Goal: Task Accomplishment & Management: Use online tool/utility

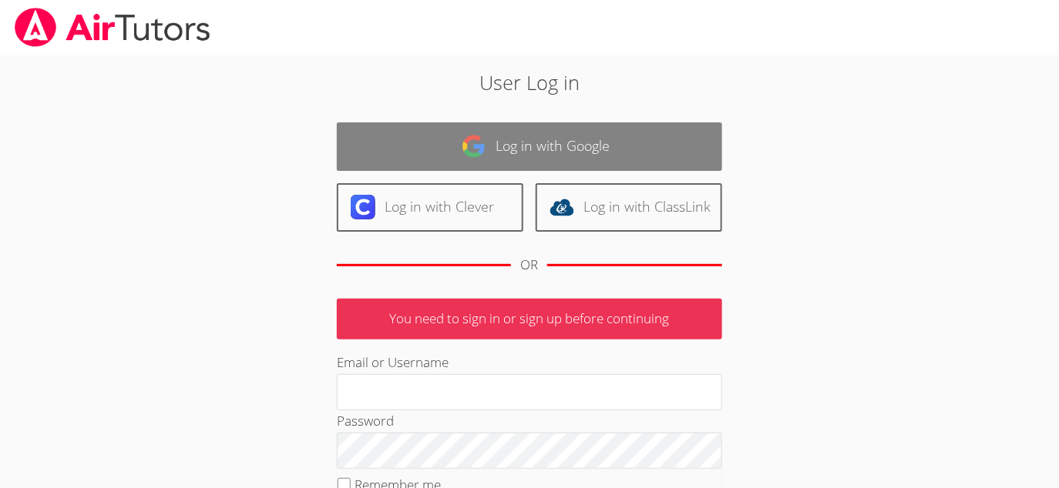
click at [491, 140] on link "Log in with Google" at bounding box center [529, 146] width 385 height 49
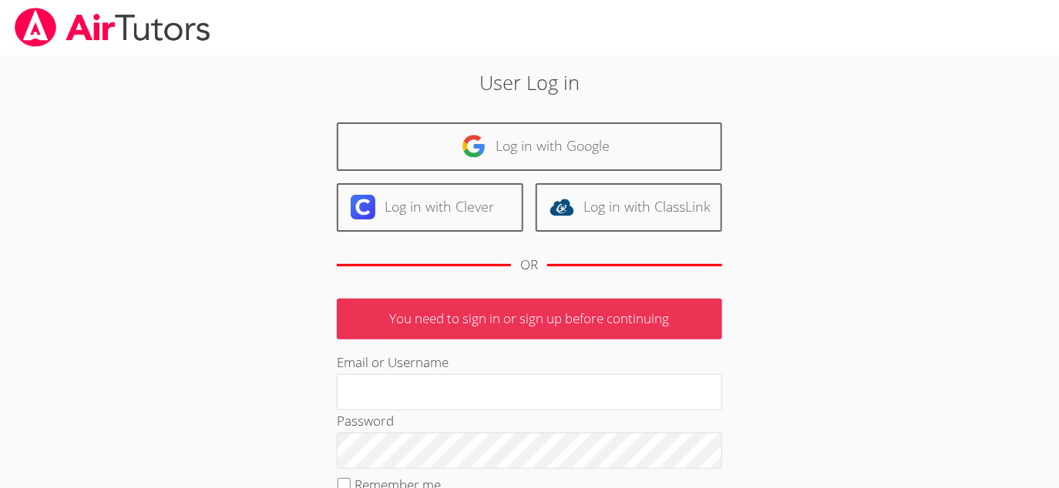
click at [505, 330] on p "You need to sign in or sign up before continuing" at bounding box center [529, 319] width 385 height 41
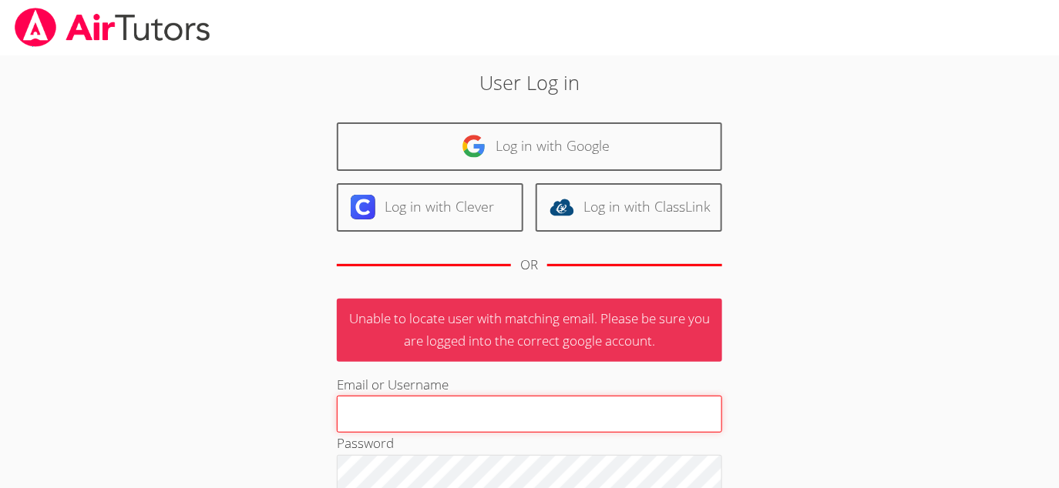
type input "[EMAIL_ADDRESS][DOMAIN_NAME]"
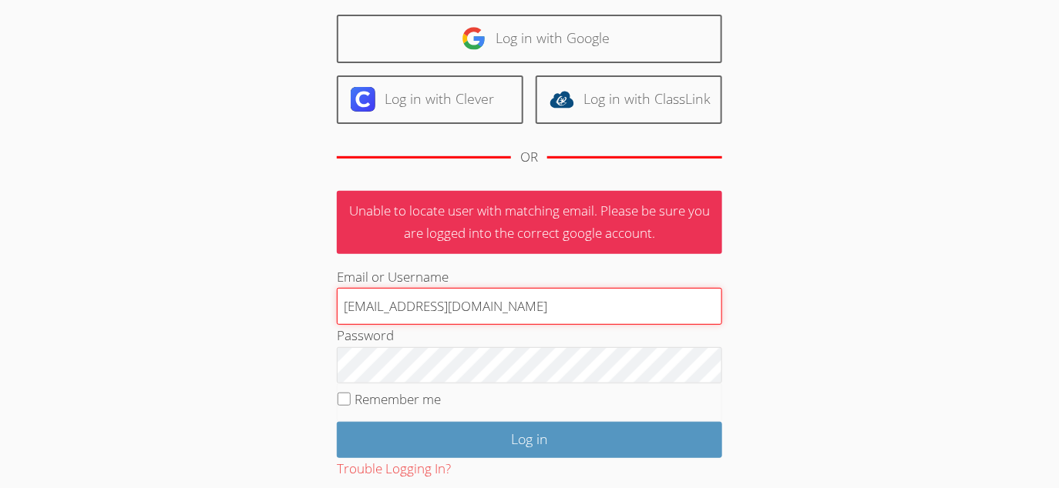
scroll to position [196, 0]
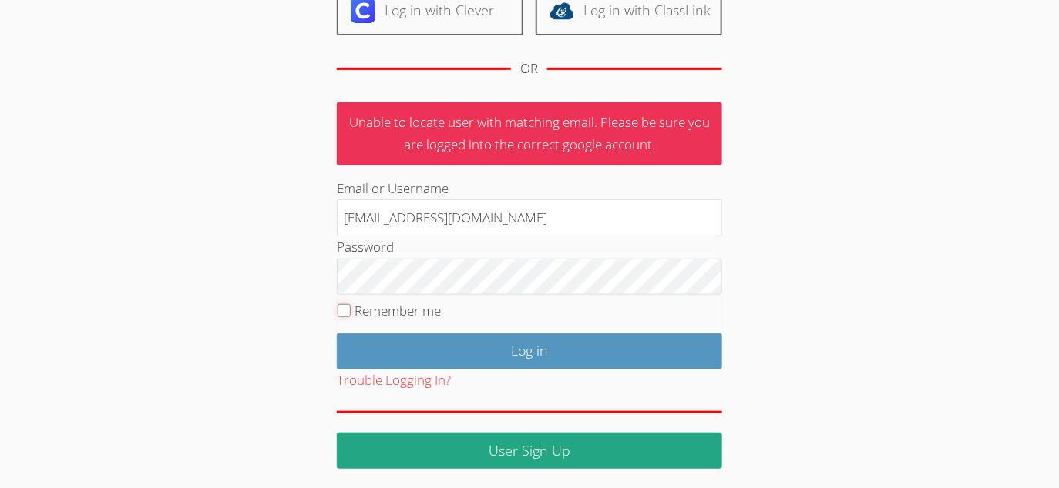
click at [342, 304] on input "Remember me" at bounding box center [343, 310] width 13 height 13
checkbox input "true"
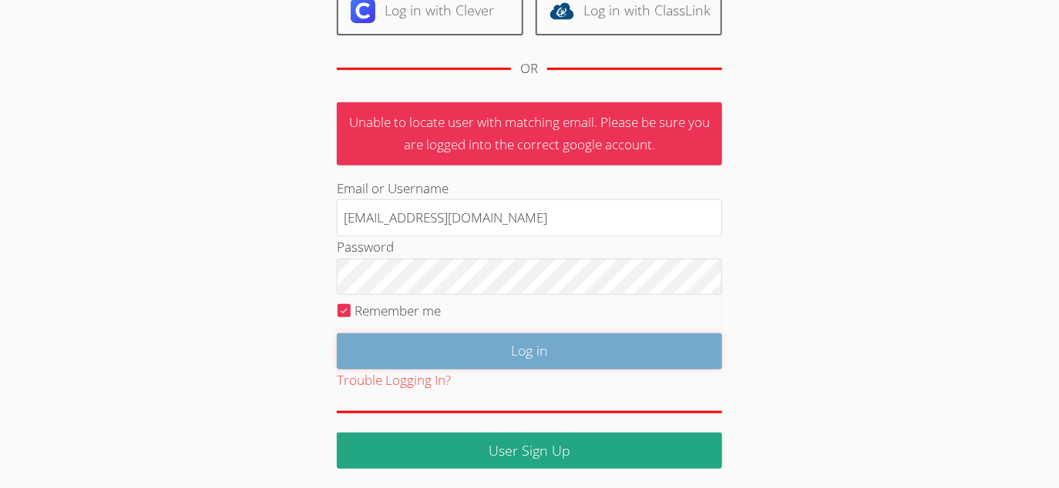
click at [461, 342] on input "Log in" at bounding box center [529, 352] width 385 height 36
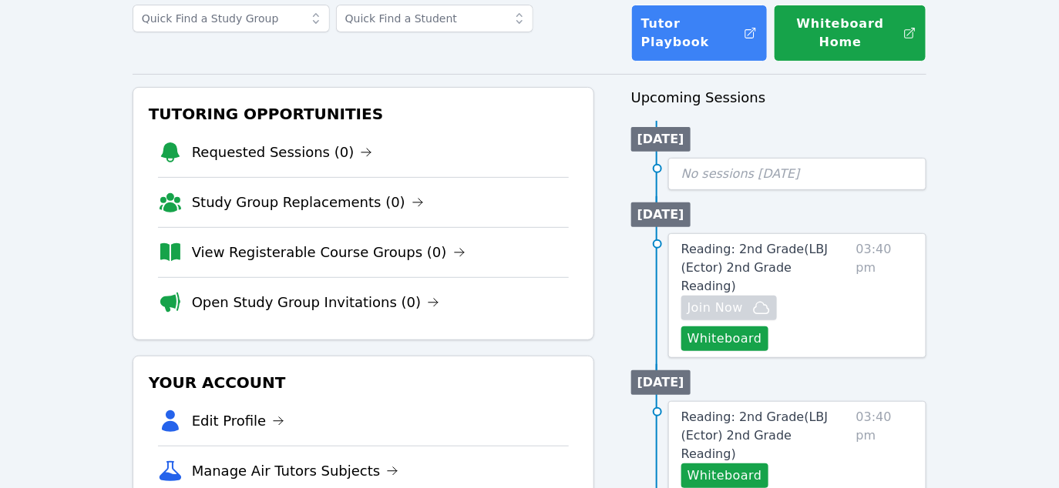
scroll to position [104, 0]
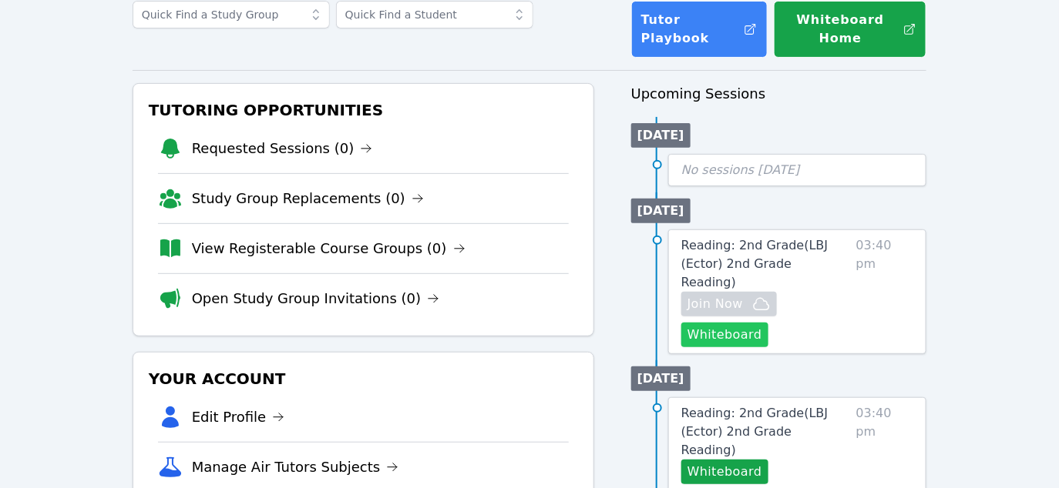
click at [744, 323] on button "Whiteboard" at bounding box center [724, 335] width 87 height 25
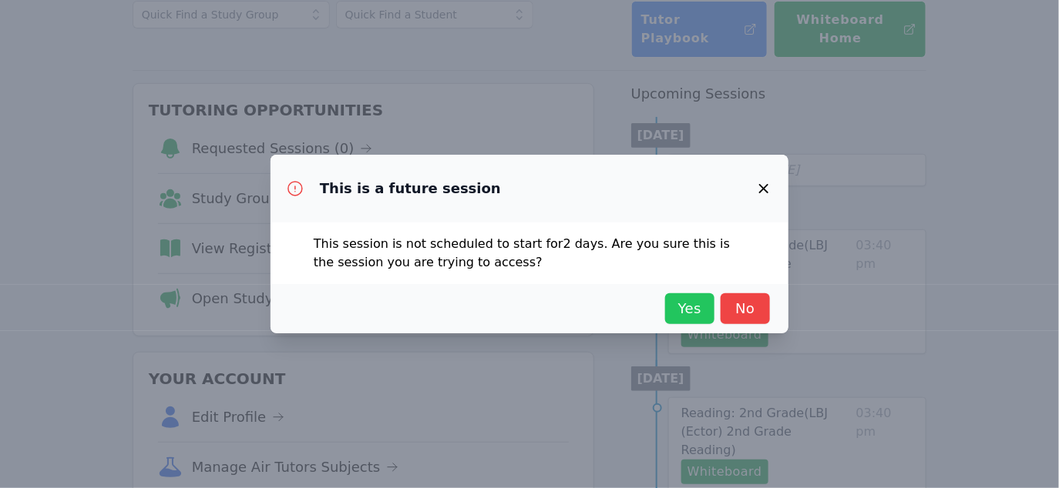
click at [696, 310] on span "Yes" at bounding box center [690, 309] width 34 height 22
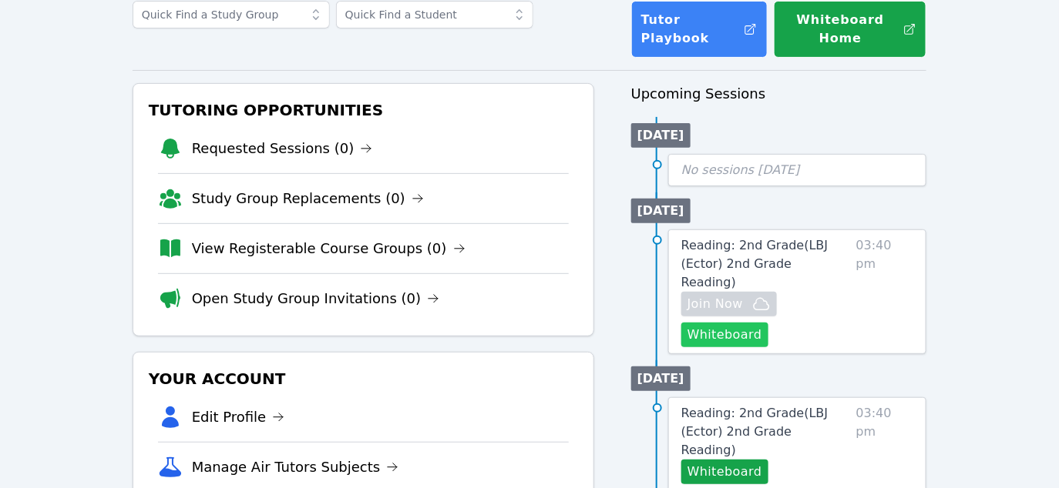
click at [740, 323] on button "Whiteboard" at bounding box center [724, 335] width 87 height 25
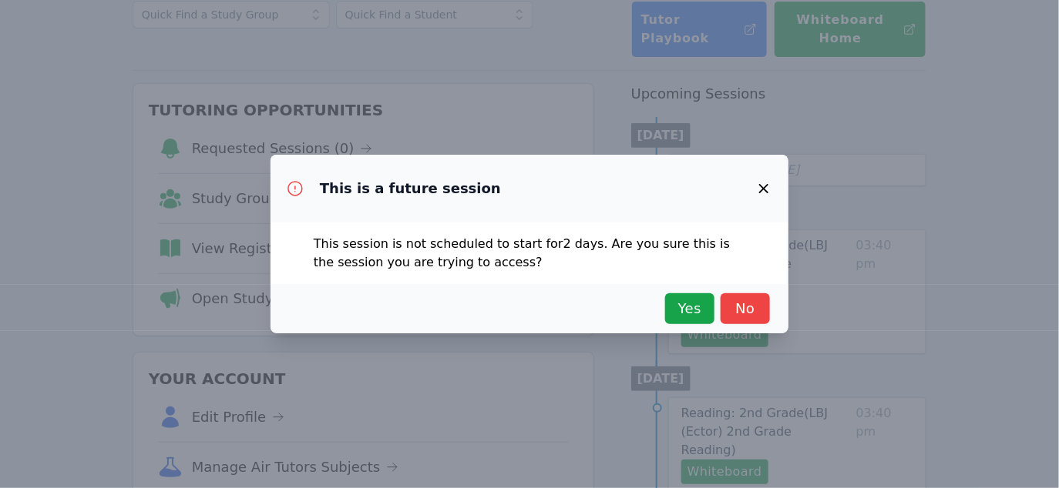
click at [765, 186] on icon "button" at bounding box center [763, 189] width 18 height 18
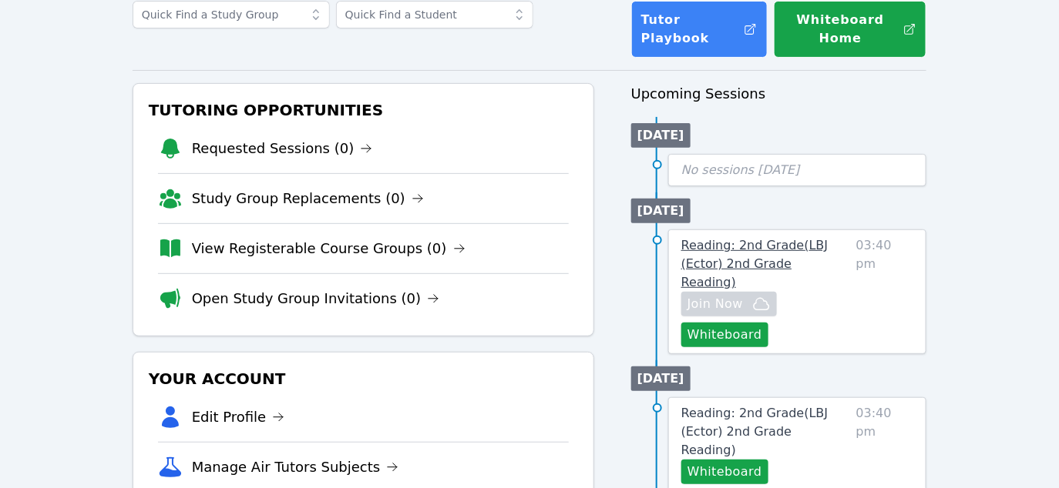
click at [795, 262] on span "Reading: 2nd Grade ( LBJ (Ector) 2nd Grade Reading )" at bounding box center [754, 264] width 147 height 52
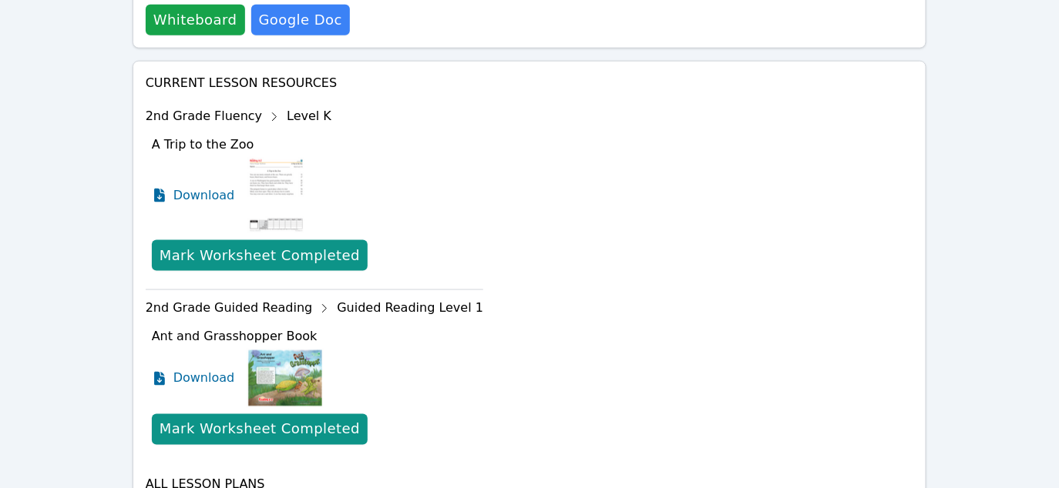
scroll to position [625, 0]
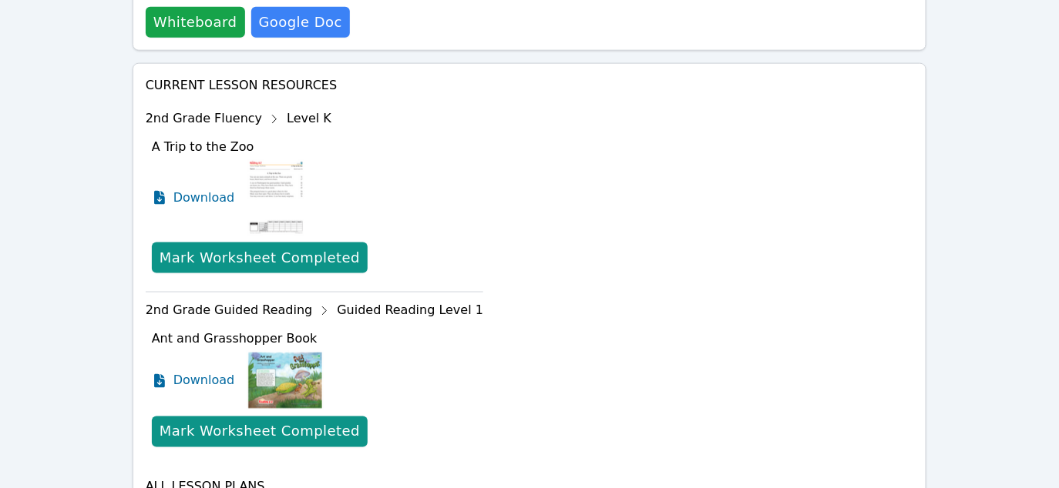
click at [299, 107] on div "2nd Grade Fluency Level K" at bounding box center [314, 119] width 337 height 25
click at [263, 107] on icon at bounding box center [274, 119] width 25 height 25
click at [273, 116] on icon at bounding box center [275, 120] width 4 height 8
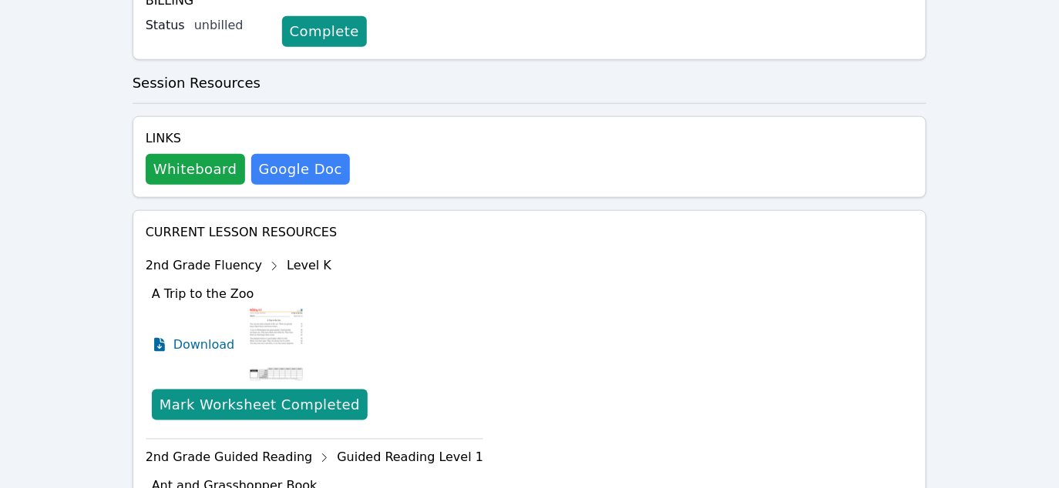
scroll to position [508, 0]
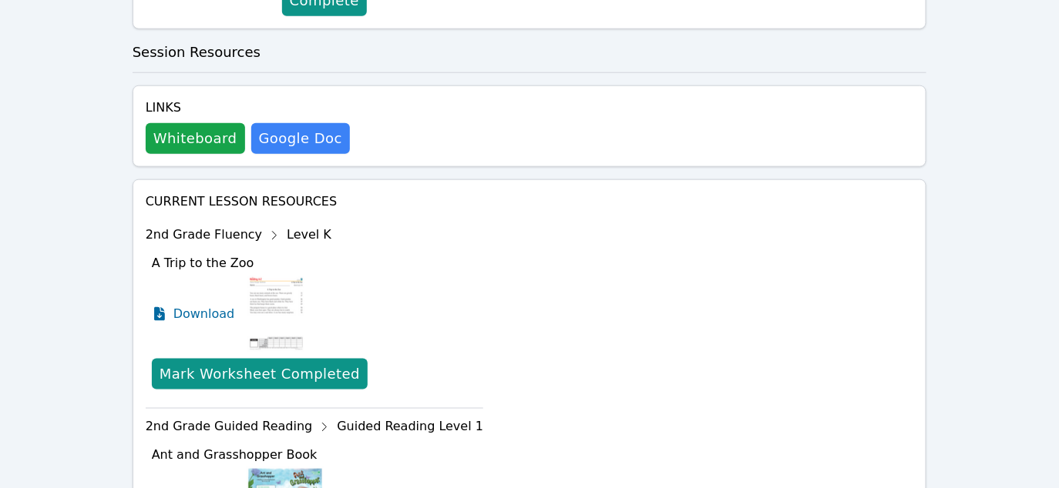
click at [265, 223] on icon at bounding box center [274, 235] width 25 height 25
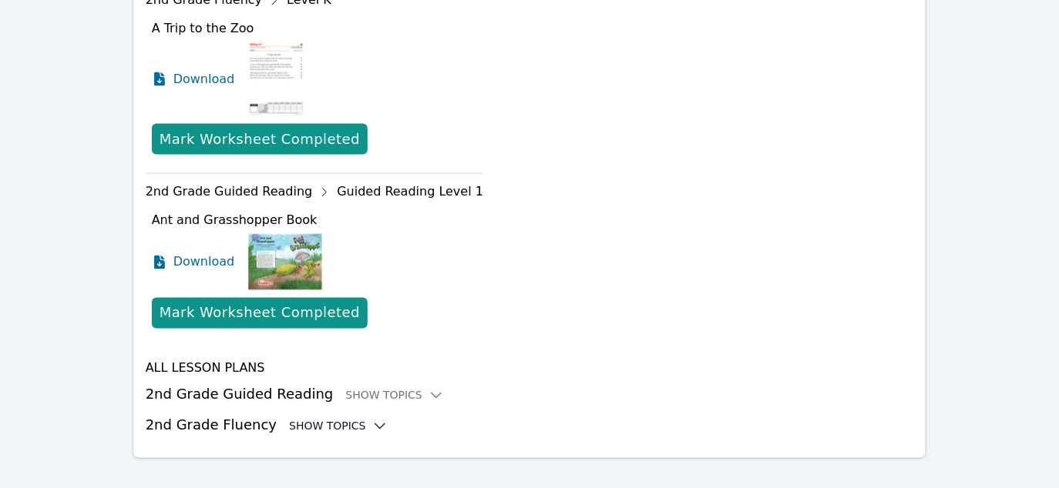
click at [332, 419] on div "Show Topics" at bounding box center [338, 426] width 99 height 15
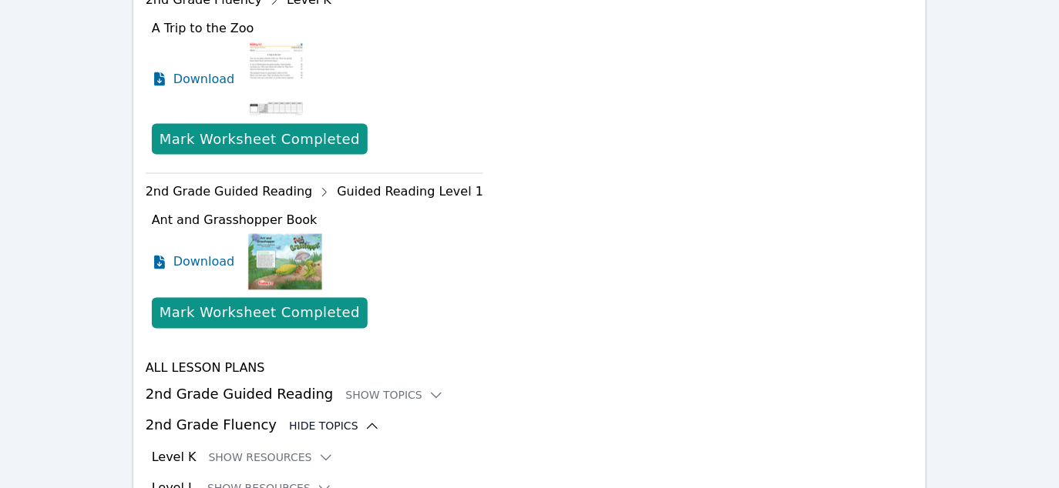
click at [332, 419] on div "Hide Topics" at bounding box center [334, 426] width 91 height 15
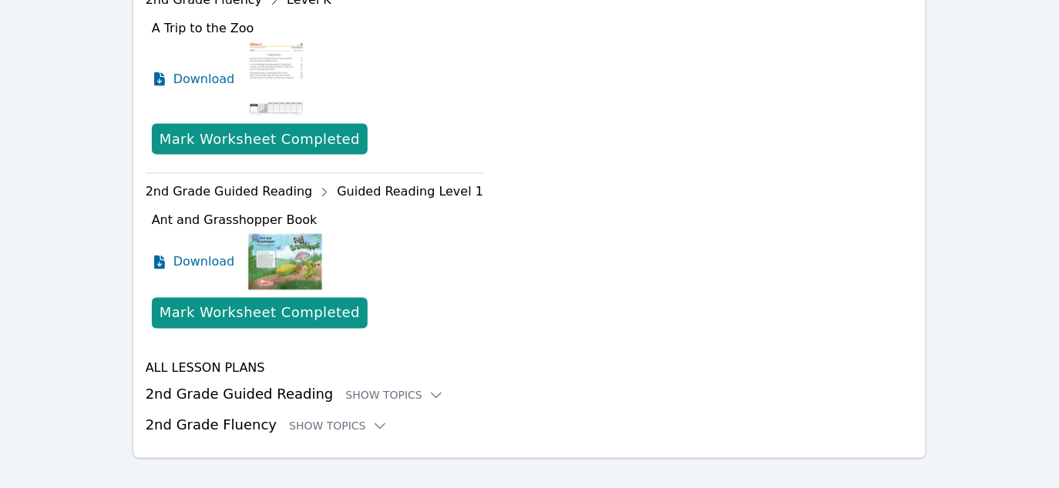
click at [360, 389] on div "All Lesson Plans 2nd Grade Guided Reading Show Topics 2nd Grade Fluency Show To…" at bounding box center [530, 398] width 768 height 77
click at [364, 388] on div "Show Topics" at bounding box center [394, 395] width 99 height 15
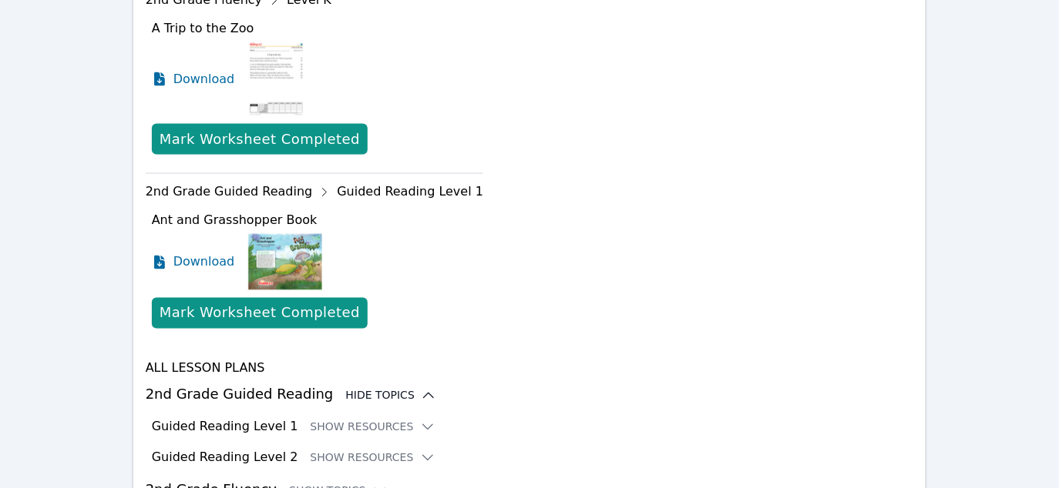
click at [364, 388] on div "Hide Topics" at bounding box center [390, 395] width 91 height 15
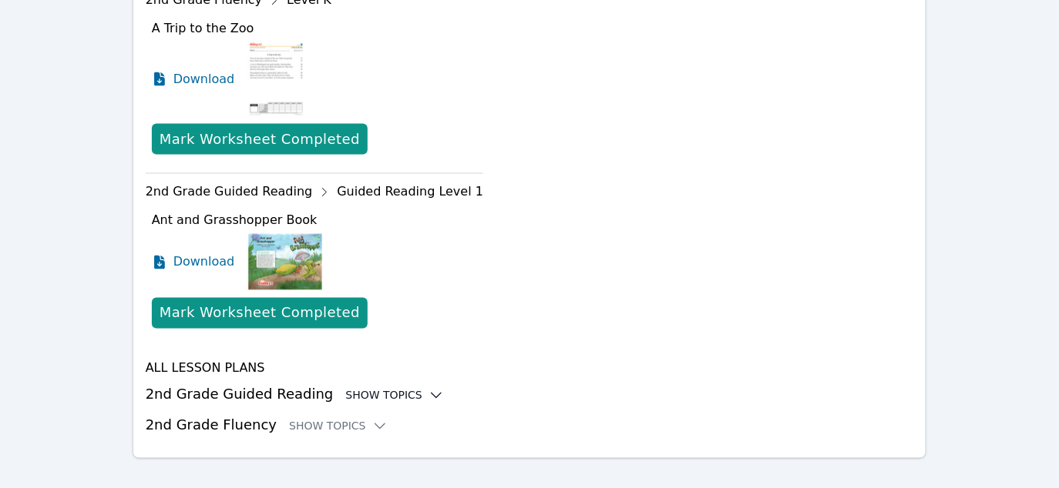
click at [364, 388] on div "Show Topics" at bounding box center [394, 395] width 99 height 15
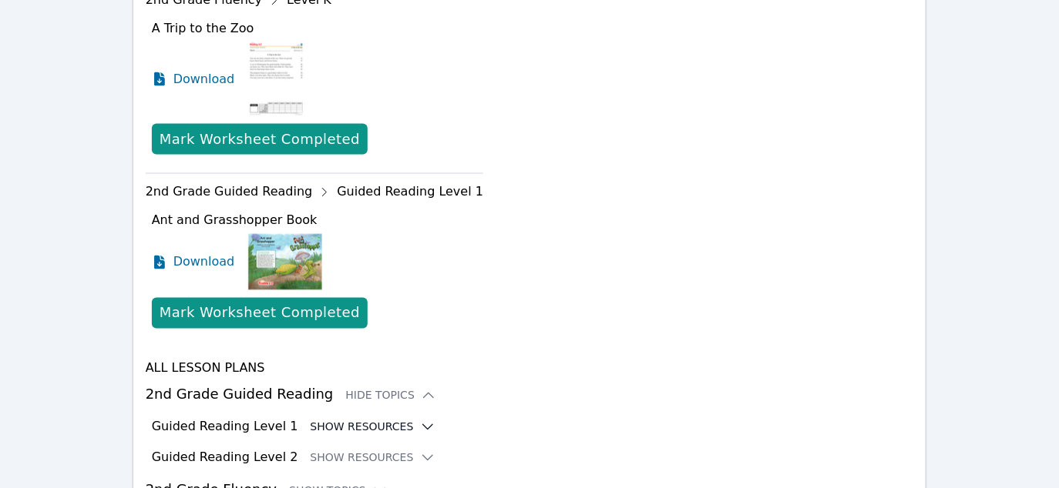
click at [361, 420] on button "Show Resources" at bounding box center [372, 427] width 125 height 15
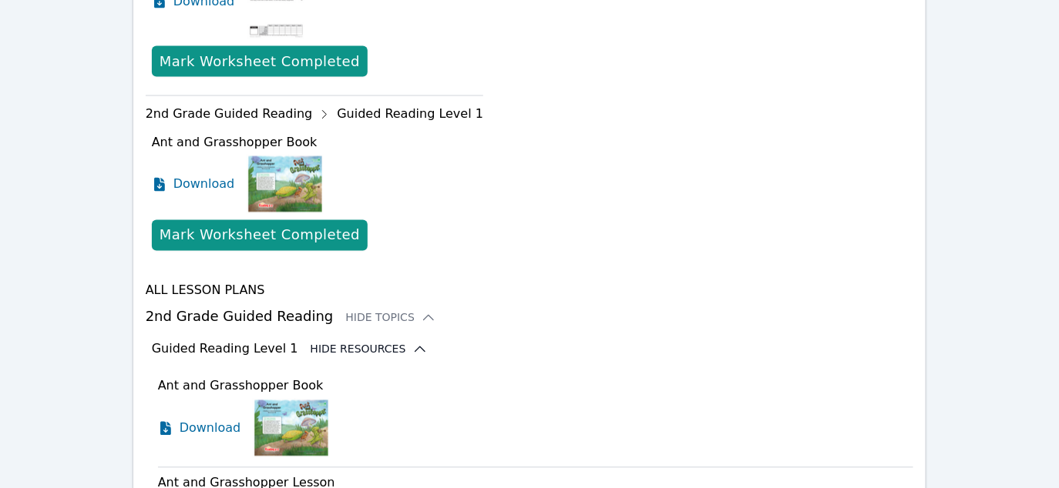
scroll to position [827, 0]
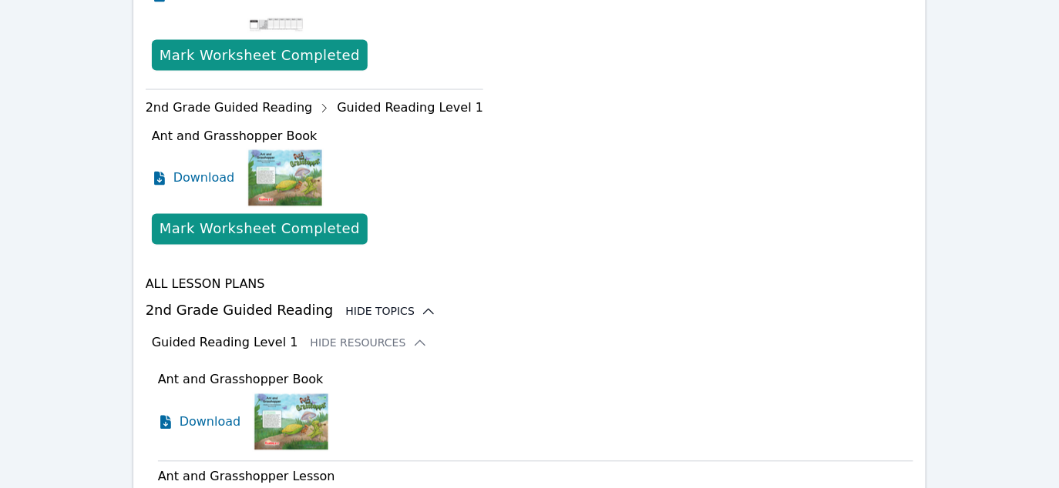
click at [364, 304] on div "Hide Topics" at bounding box center [390, 311] width 91 height 15
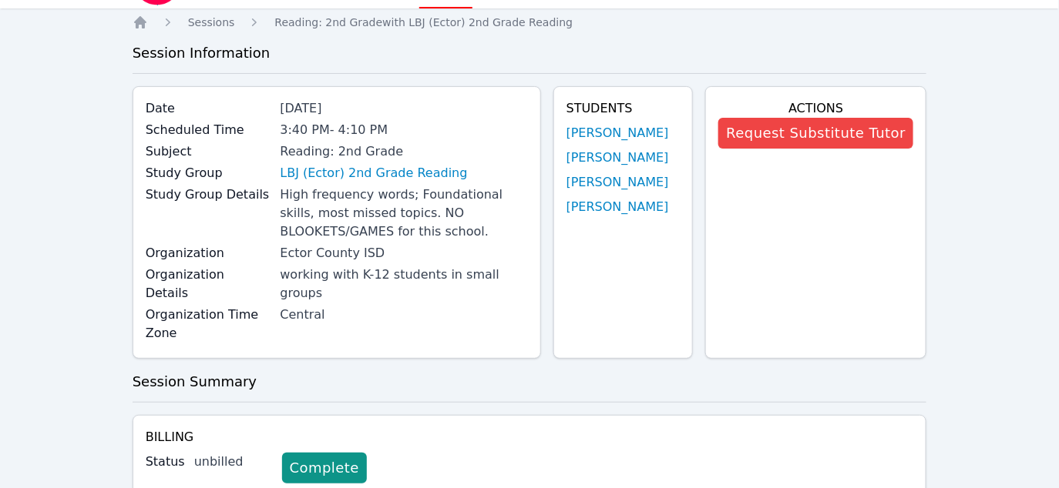
scroll to position [0, 0]
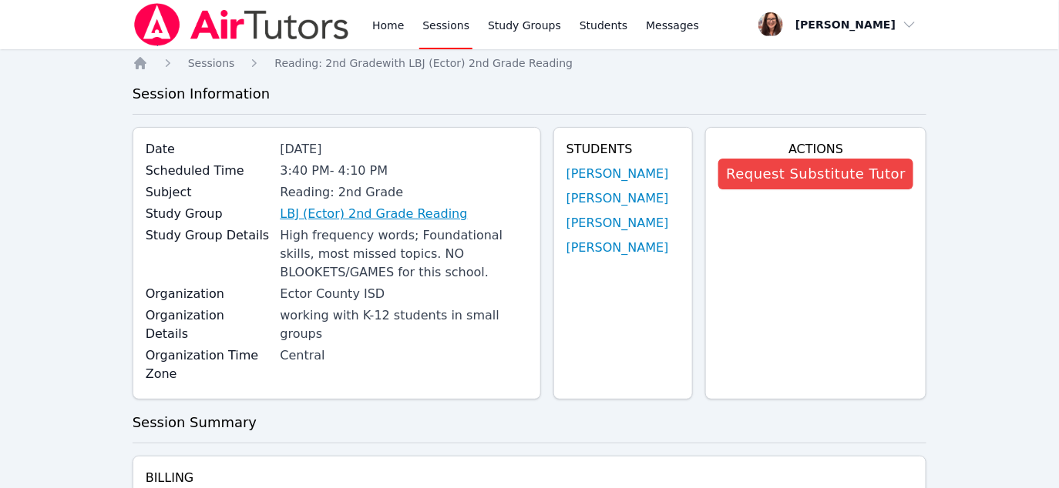
click at [381, 216] on link "LBJ (Ector) 2nd Grade Reading" at bounding box center [373, 214] width 187 height 18
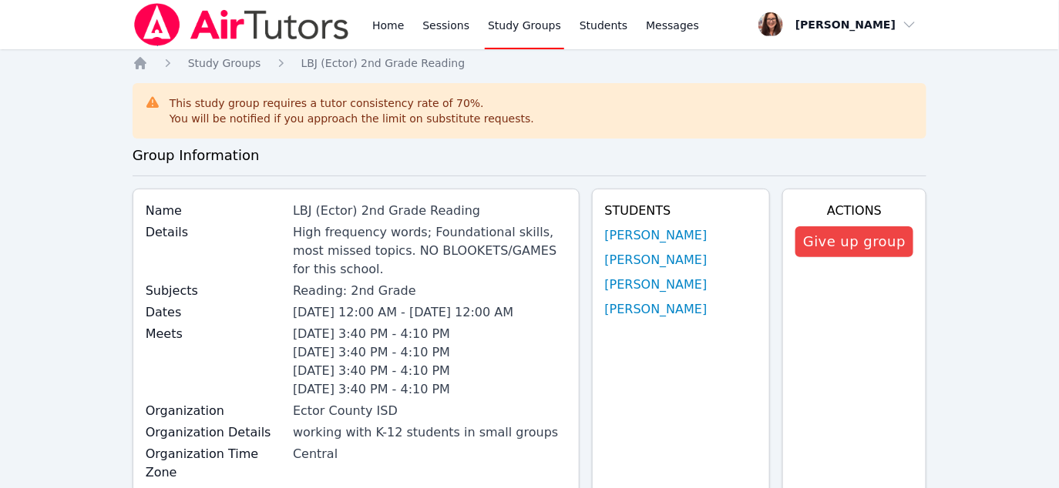
click at [517, 29] on link "Study Groups" at bounding box center [524, 24] width 79 height 49
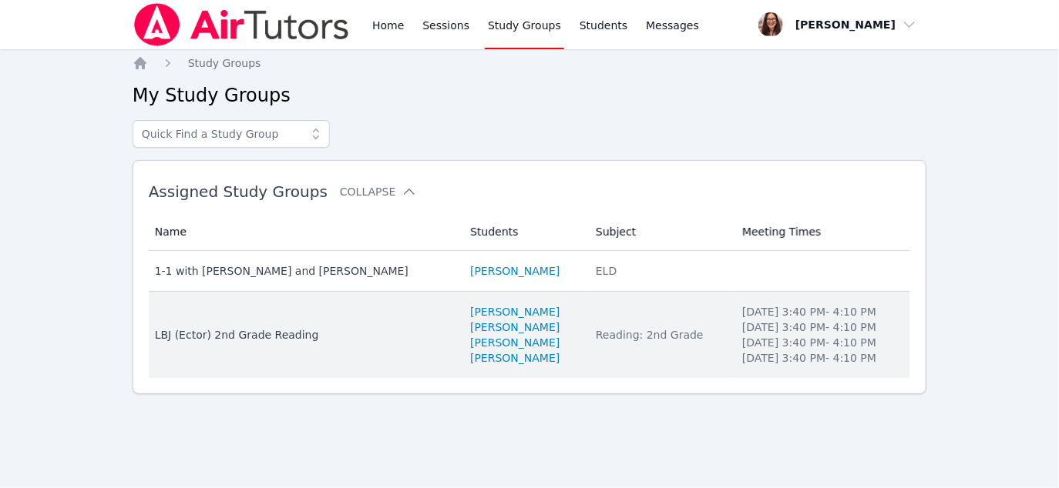
click at [288, 334] on div "LBJ (Ector) 2nd Grade Reading" at bounding box center [303, 334] width 297 height 15
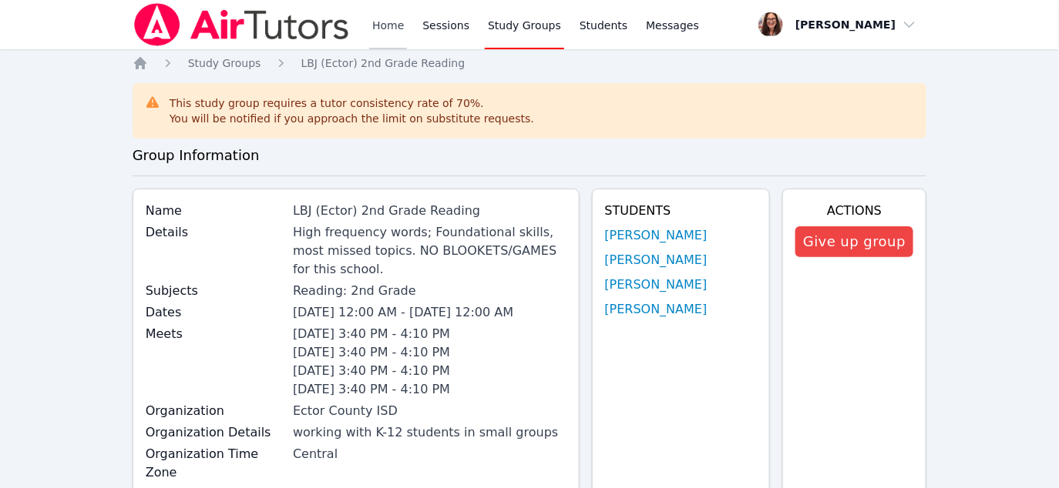
click at [385, 20] on link "Home" at bounding box center [388, 24] width 38 height 49
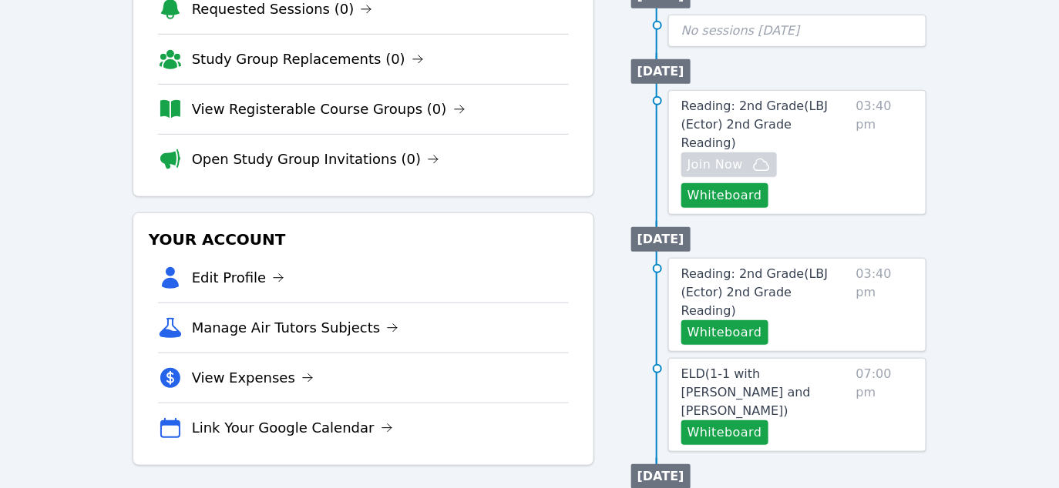
scroll to position [247, 0]
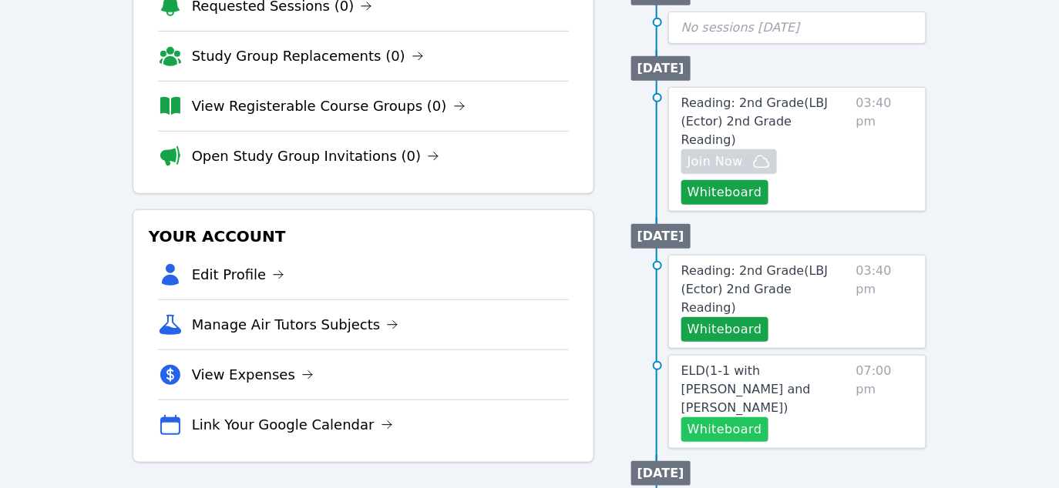
click at [738, 418] on button "Whiteboard" at bounding box center [724, 430] width 87 height 25
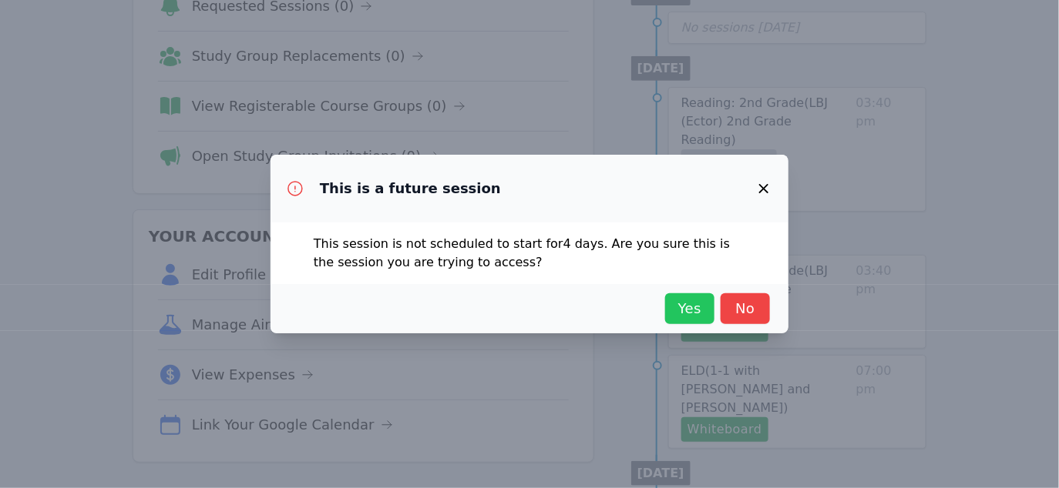
click at [693, 305] on span "Yes" at bounding box center [690, 309] width 34 height 22
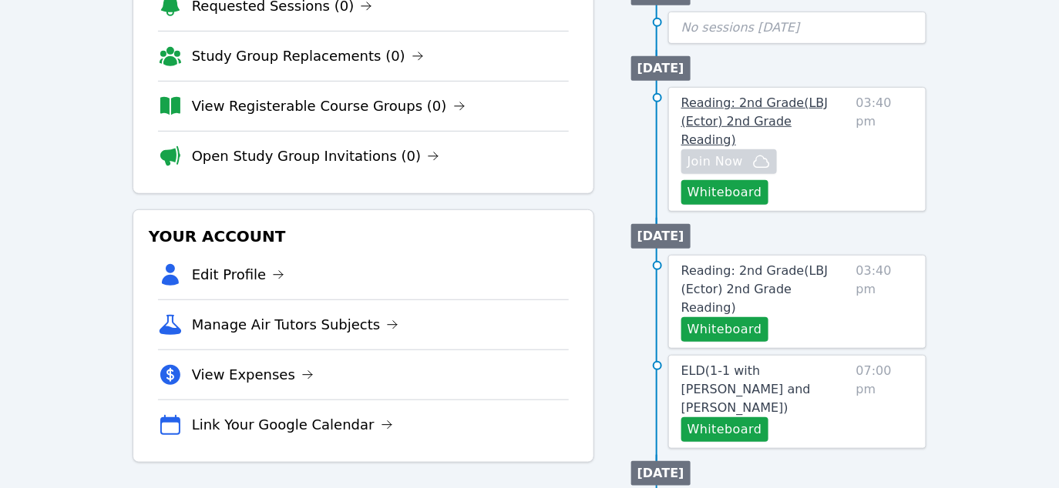
click at [744, 108] on span "Reading: 2nd Grade ( LBJ (Ector) 2nd Grade Reading )" at bounding box center [754, 122] width 147 height 52
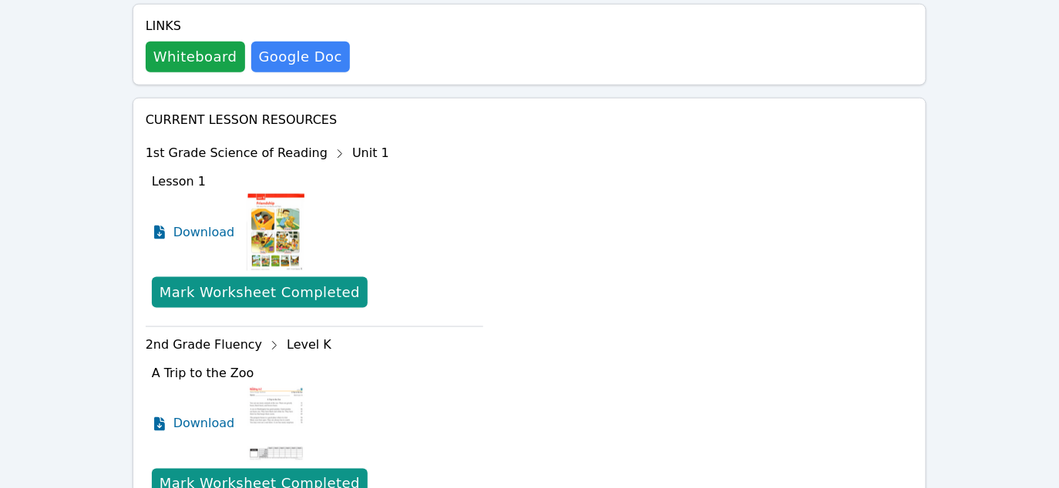
scroll to position [480, 0]
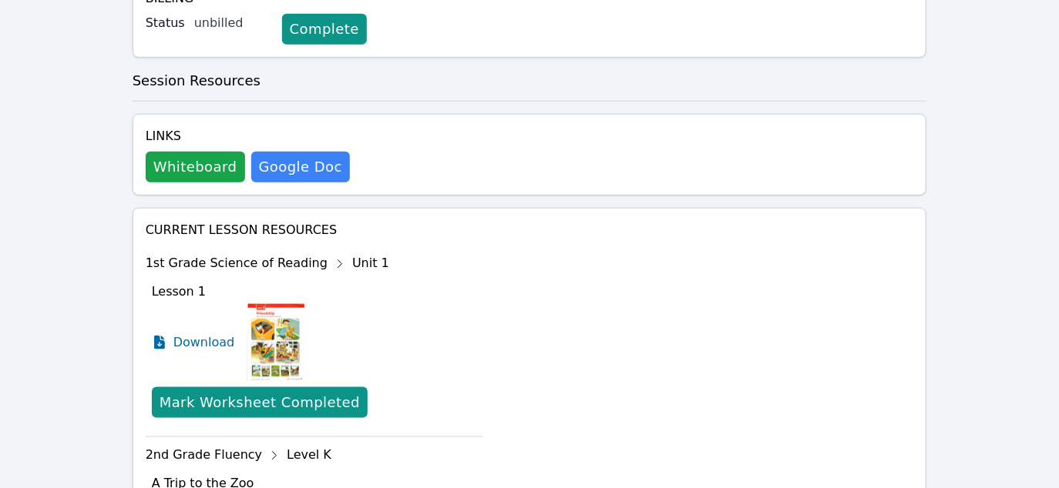
click at [327, 252] on icon at bounding box center [339, 264] width 25 height 25
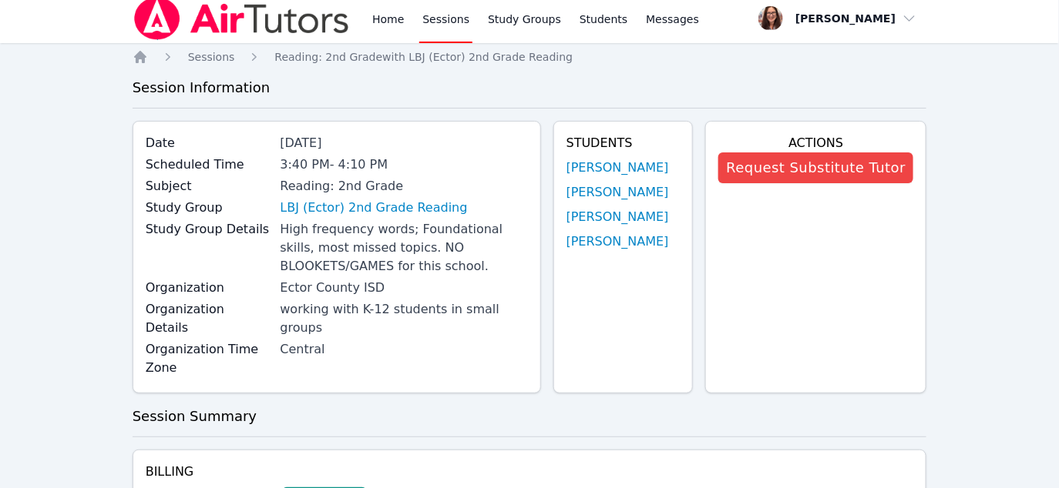
scroll to position [0, 0]
